Goal: Task Accomplishment & Management: Manage account settings

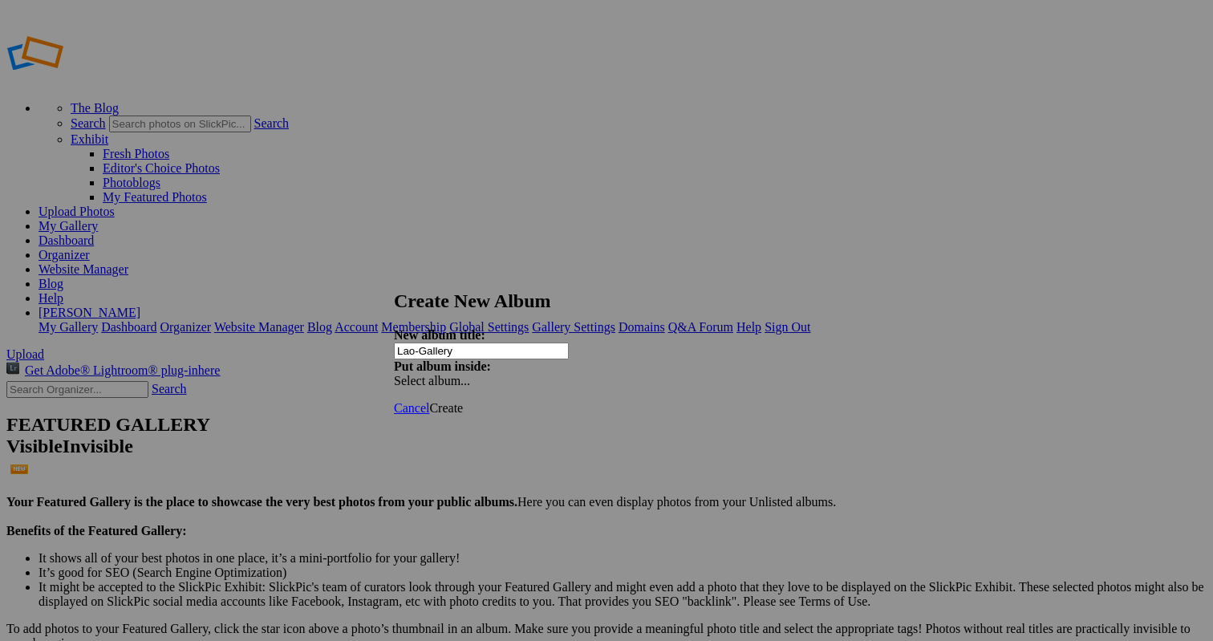
type input "Lao-Gallery"
click at [463, 401] on span "Create" at bounding box center [446, 408] width 34 height 14
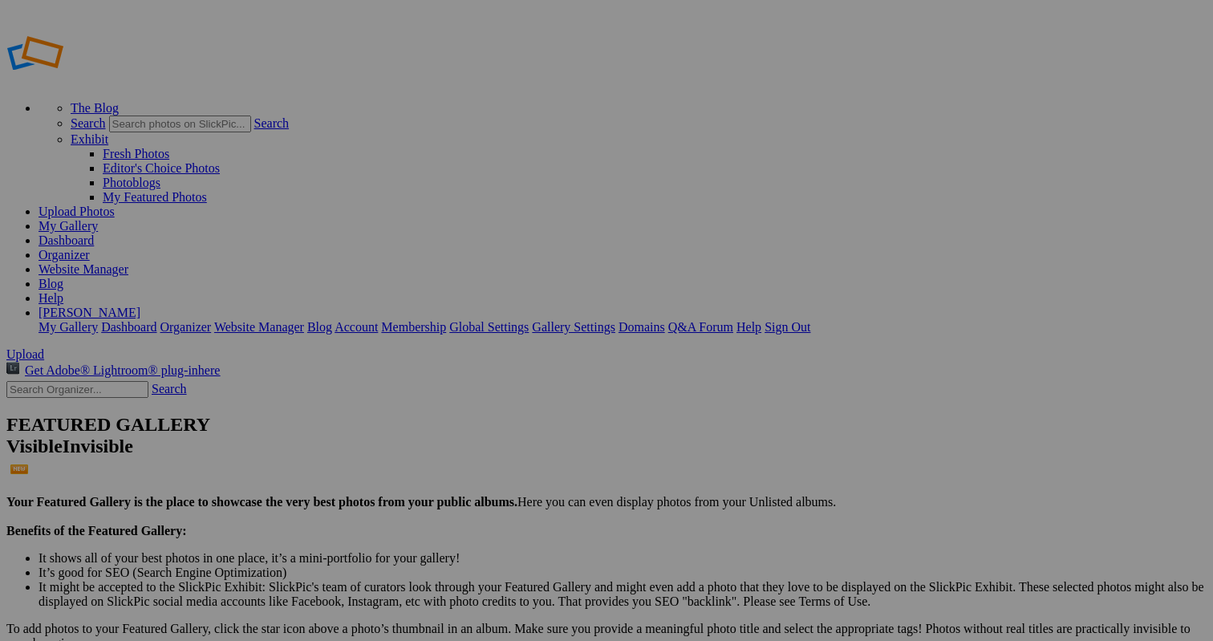
type input "Laos-Gallery"
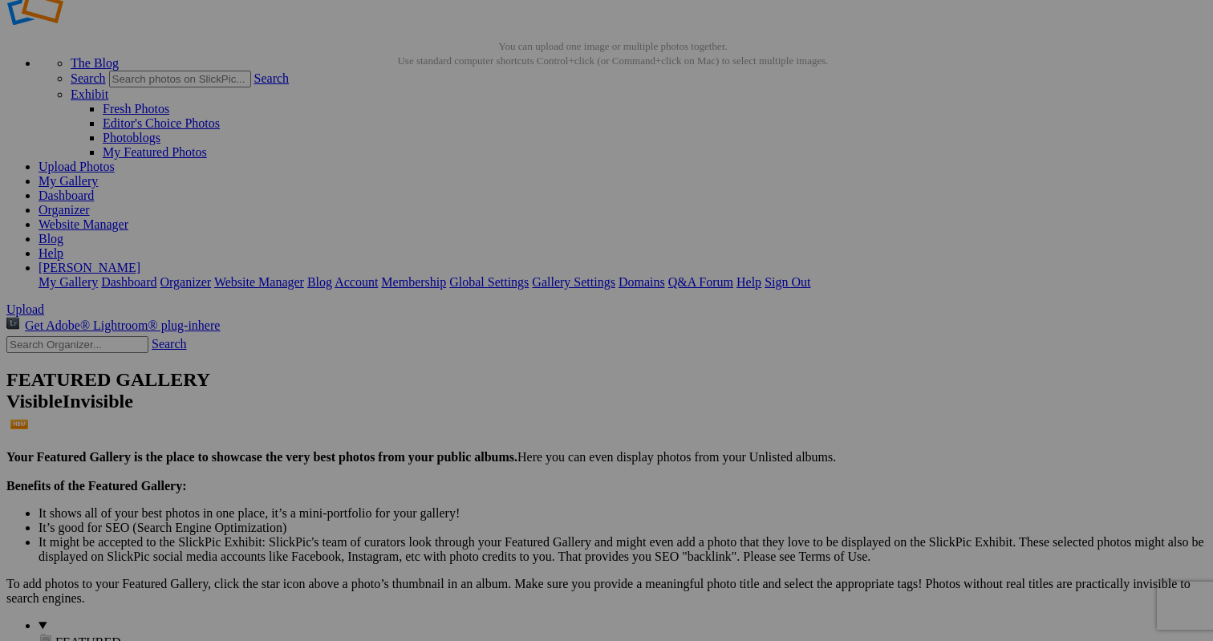
scroll to position [44, 0]
